Goal: Information Seeking & Learning: Learn about a topic

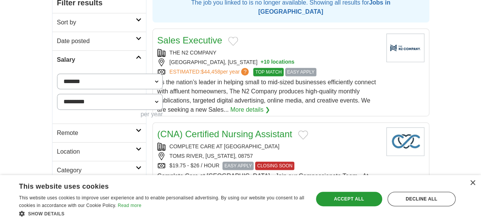
scroll to position [152, 0]
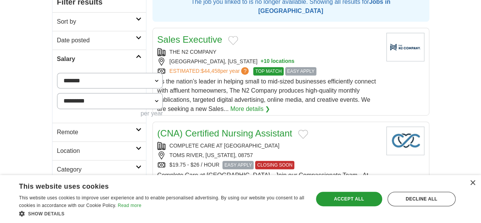
click at [136, 127] on icon at bounding box center [139, 129] width 6 height 4
click at [136, 164] on icon at bounding box center [139, 166] width 6 height 4
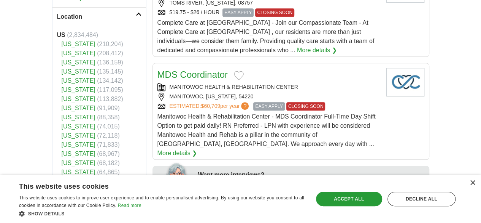
scroll to position [342, 0]
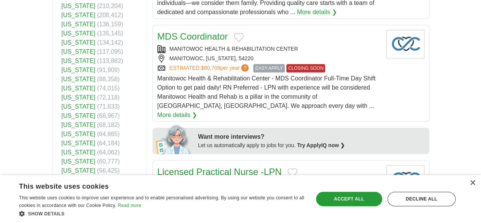
click at [62, 103] on link "[US_STATE]" at bounding box center [79, 106] width 34 height 6
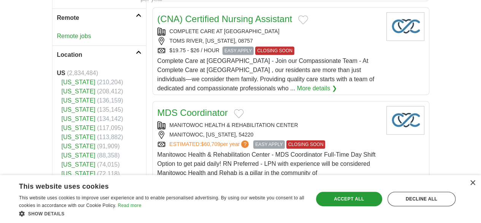
scroll to position [152, 0]
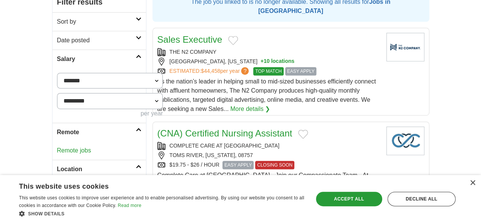
click at [57, 147] on link "Remote jobs" at bounding box center [74, 150] width 34 height 6
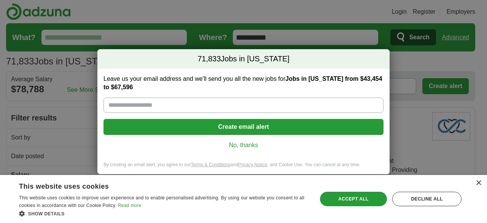
click at [237, 145] on link "No, thanks" at bounding box center [244, 145] width 268 height 8
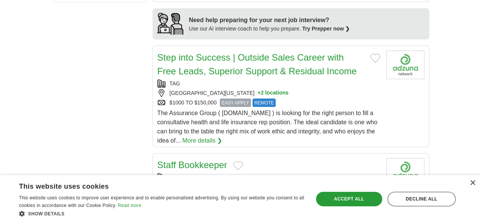
scroll to position [799, 0]
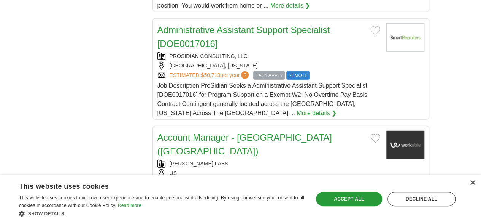
scroll to position [1027, 0]
